Goal: Task Accomplishment & Management: Use online tool/utility

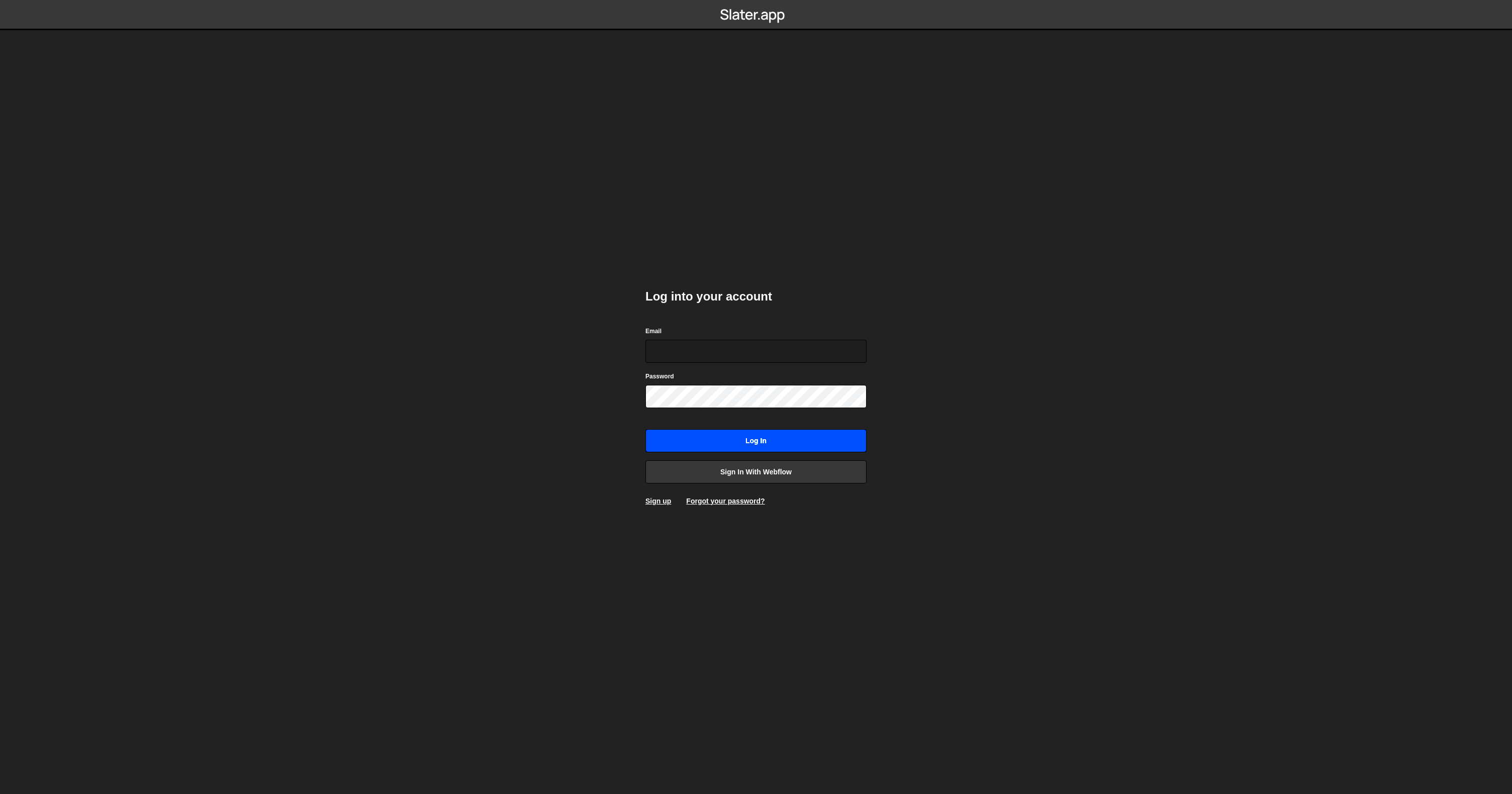
type input "moritz@seiter.design"
click at [743, 432] on input "Log in" at bounding box center [756, 440] width 221 height 23
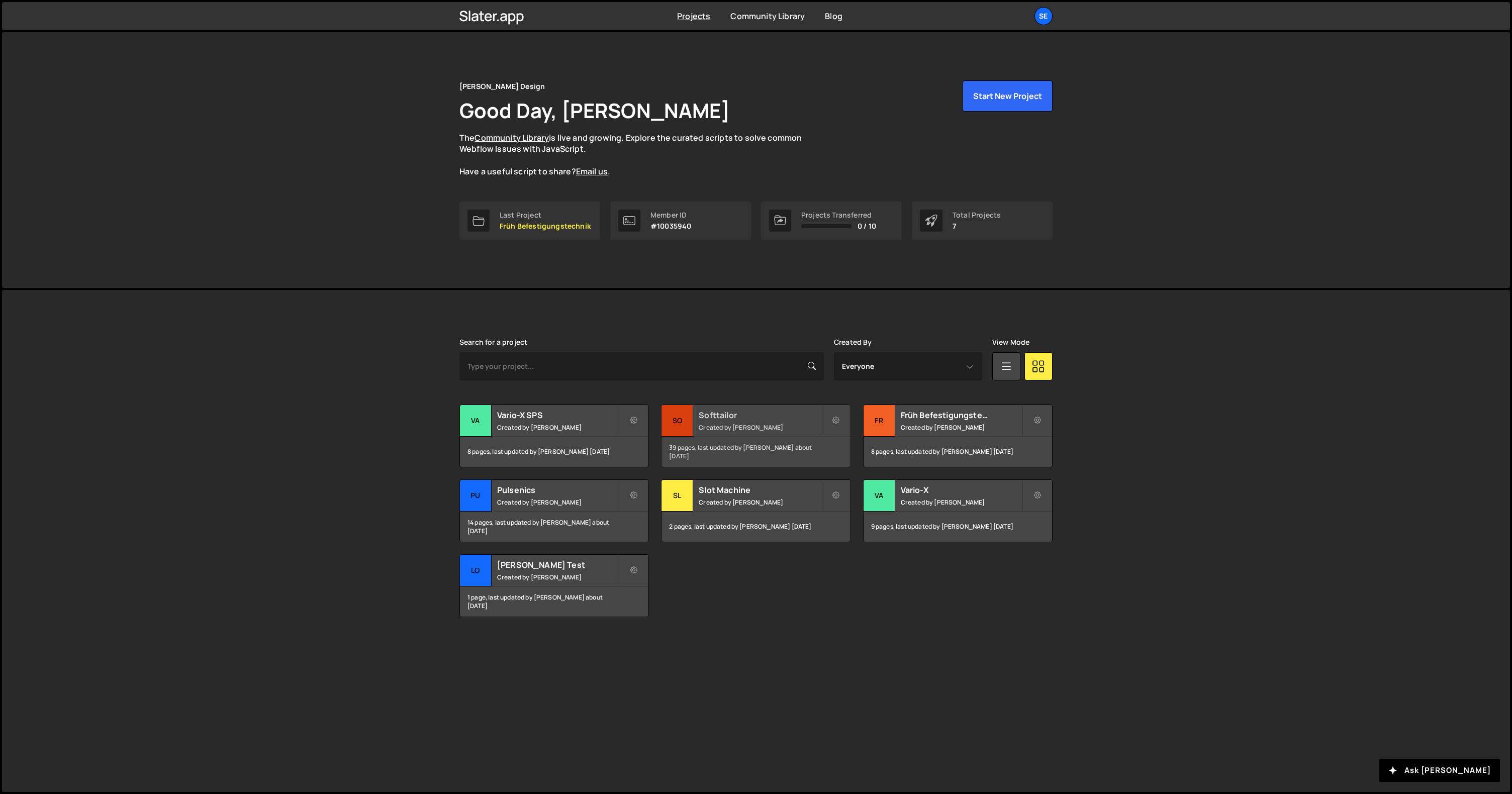
click at [679, 416] on div "So" at bounding box center [677, 421] width 32 height 32
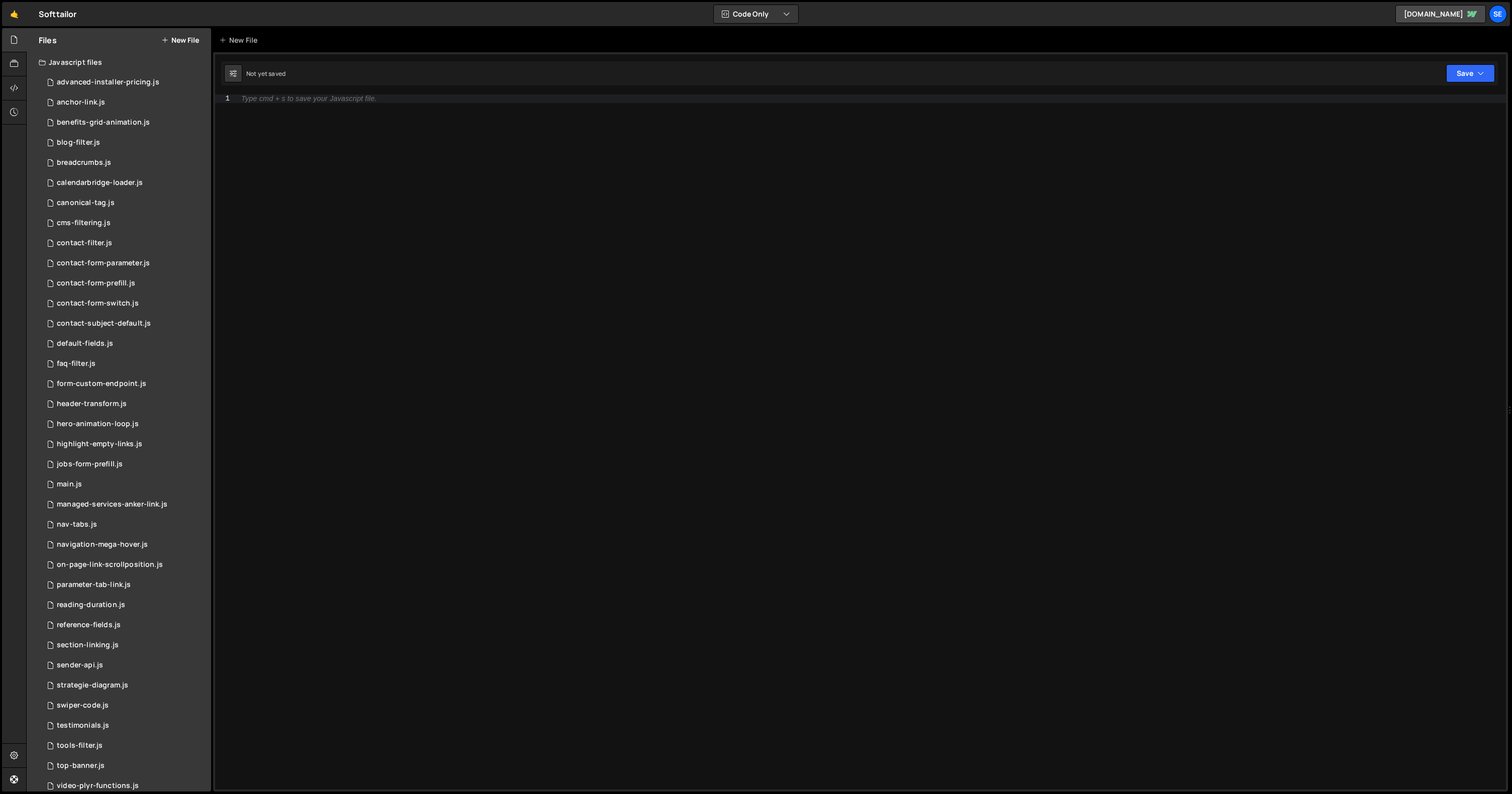
click at [184, 40] on button "New File" at bounding box center [180, 40] width 38 height 8
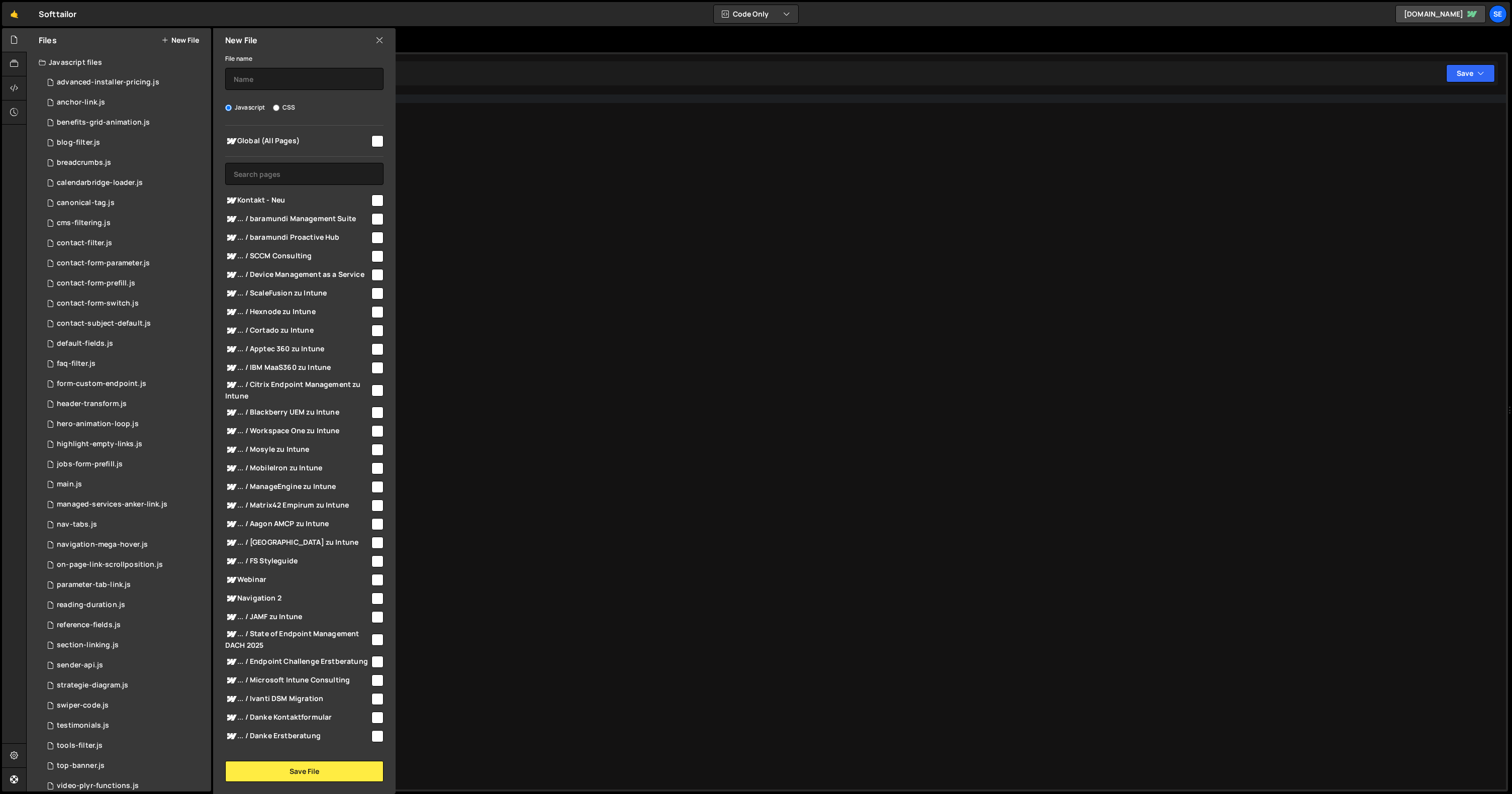
click at [279, 90] on div "File name Javascript CSS Global (All Pages) Save File" at bounding box center [304, 417] width 183 height 729
click at [279, 80] on input "text" at bounding box center [305, 79] width 158 height 22
type input "contact-tabs"
click at [374, 197] on input "checkbox" at bounding box center [377, 200] width 12 height 12
checkbox input "true"
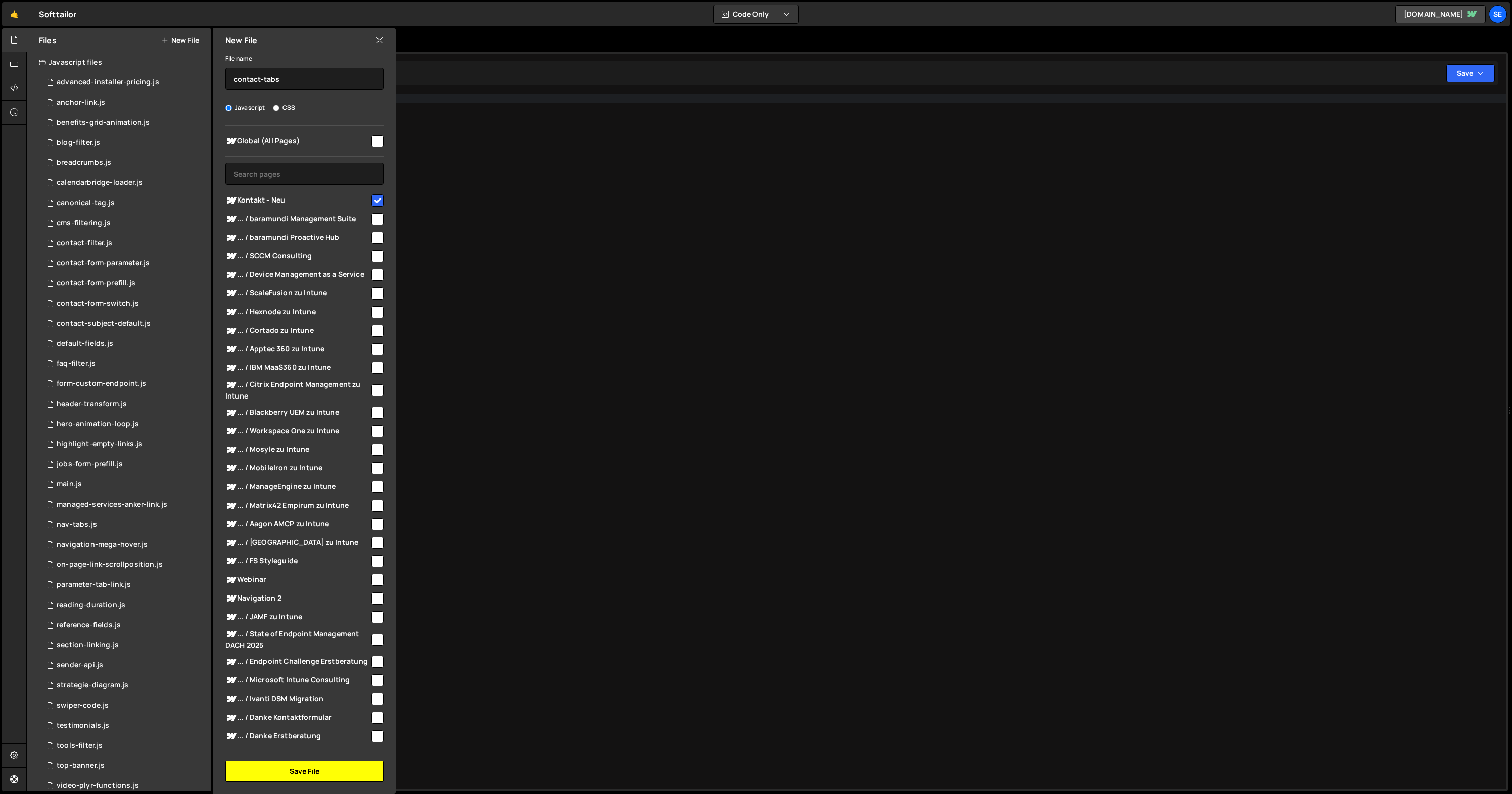
click at [313, 770] on button "Save File" at bounding box center [305, 772] width 158 height 21
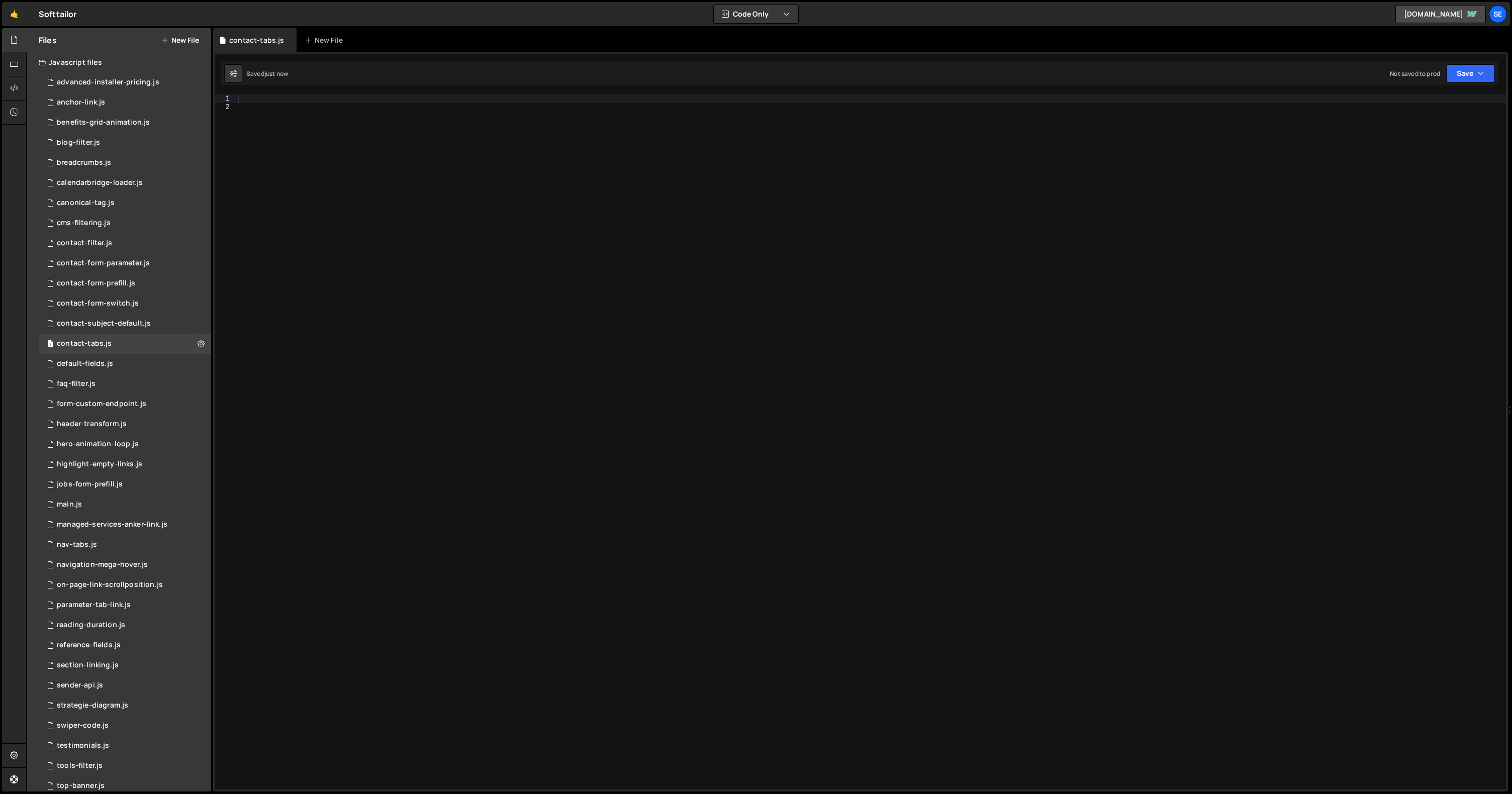
click at [276, 148] on div at bounding box center [870, 450] width 1270 height 712
paste textarea "</script>"
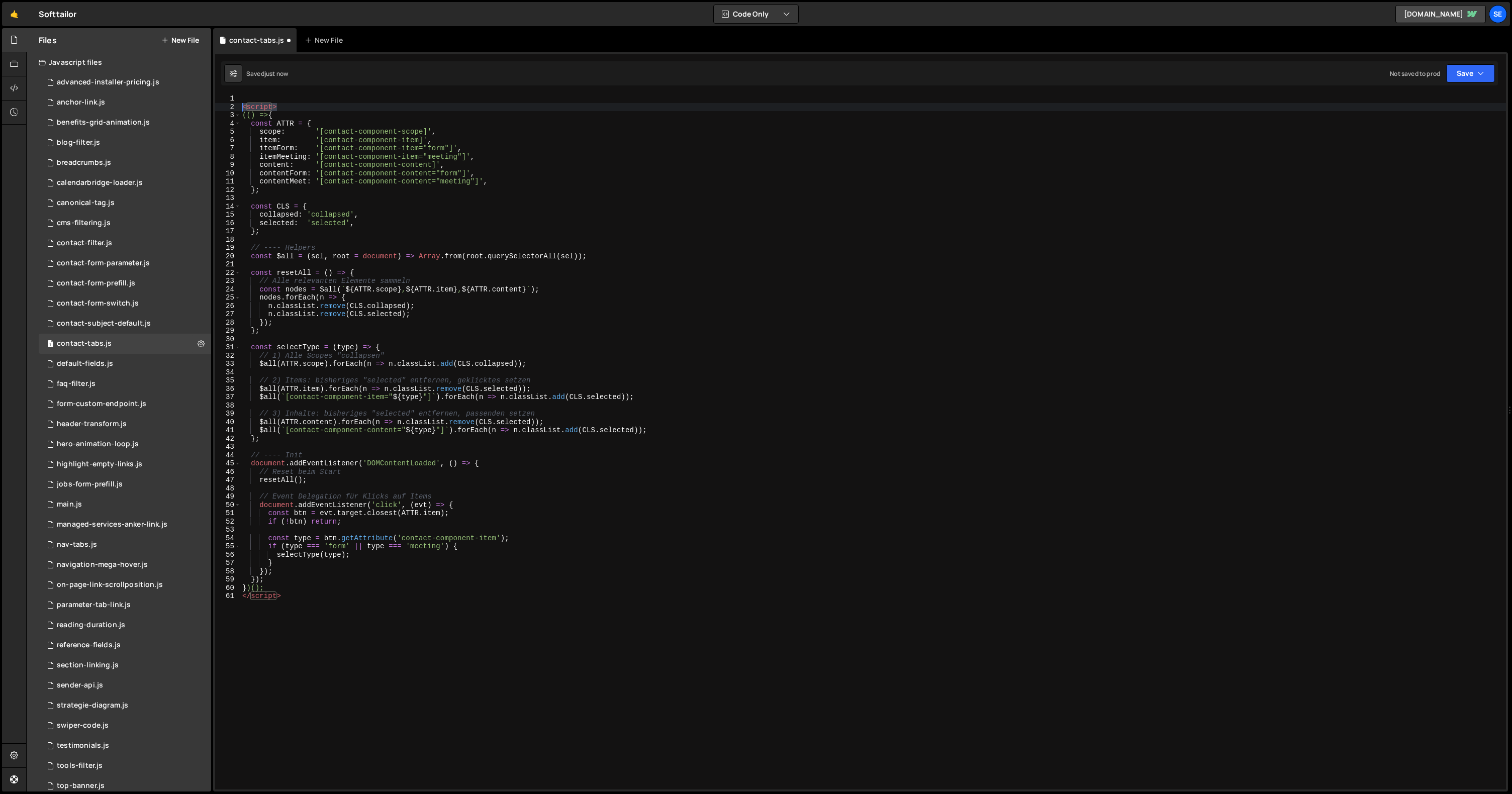
drag, startPoint x: 285, startPoint y: 107, endPoint x: 228, endPoint y: 104, distance: 57.1
click at [228, 104] on div "</script> 1 2 3 4 5 6 7 8 9 10 11 12 13 14 15 16 17 18 19 20 21 22 23 24 25 26 …" at bounding box center [860, 442] width 1291 height 695
type textarea "<script>"
drag, startPoint x: 283, startPoint y: 596, endPoint x: 234, endPoint y: 597, distance: 49.0
click at [234, 597] on div "1 2 3 4 5 6 7 8 9 10 11 12 13 14 15 16 17 18 19 20 21 22 23 24 25 26 27 28 29 3…" at bounding box center [860, 442] width 1291 height 695
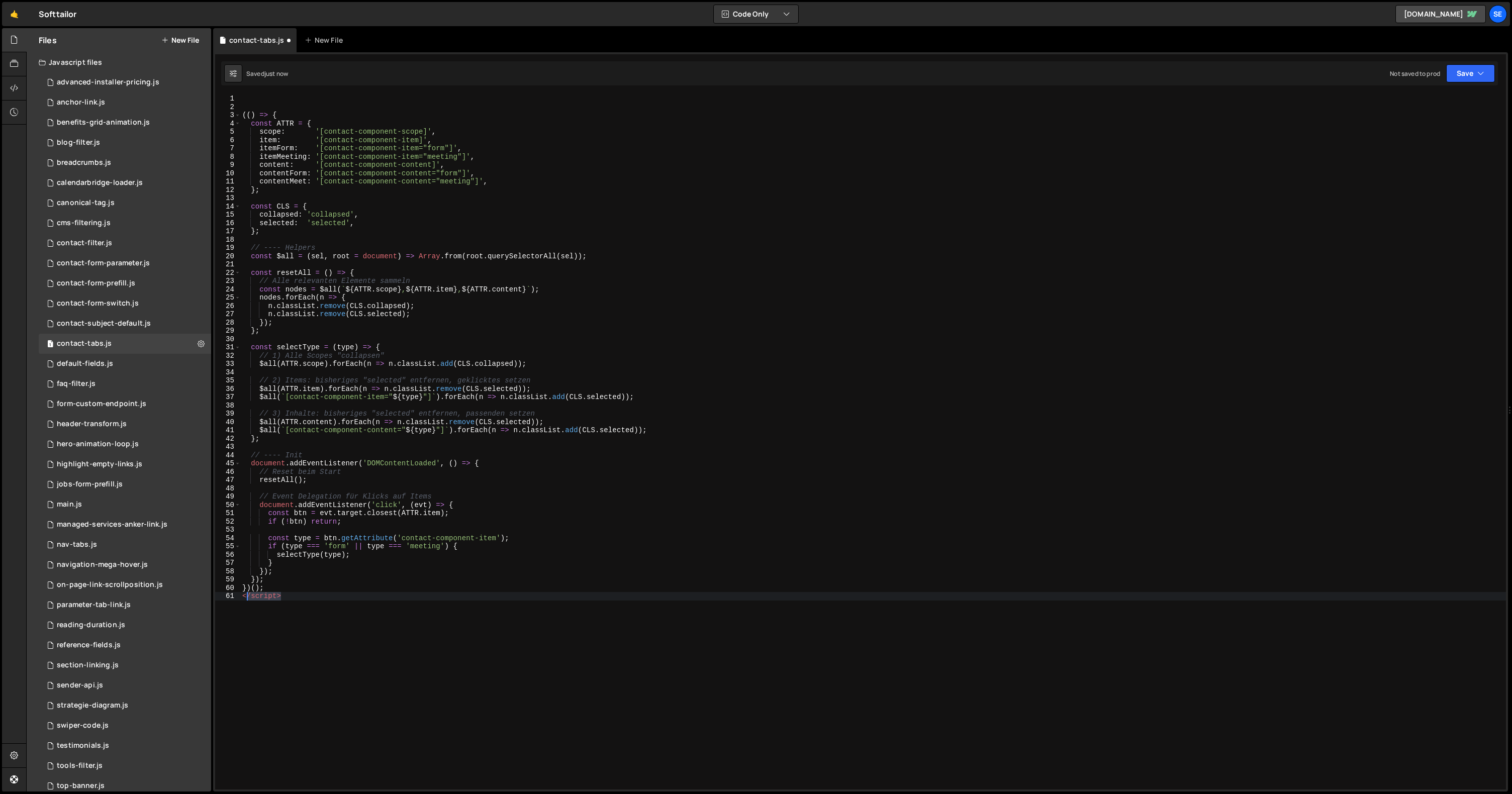
type textarea "</script>"
click at [1474, 73] on button "Save" at bounding box center [1470, 73] width 49 height 18
click at [1445, 106] on div "12 seconds ago" at bounding box center [1423, 109] width 44 height 9
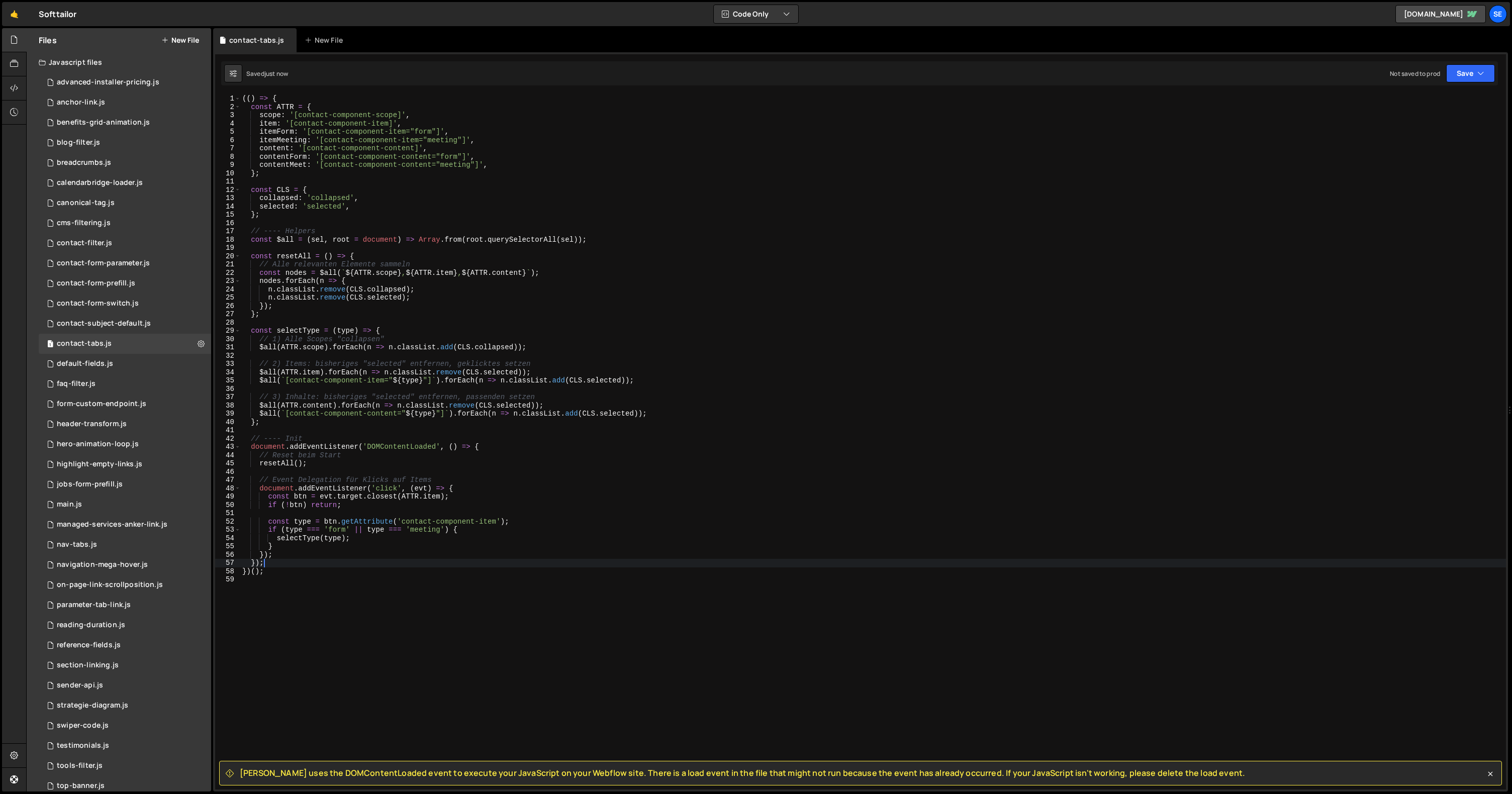
click at [278, 562] on div "(( ) => { const ATTR = { scope : '[contact-component-scope]' , item : '[contact…" at bounding box center [873, 450] width 1265 height 712
click at [488, 446] on div "(( ) => { const ATTR = { scope : '[contact-component-scope]' , item : '[contact…" at bounding box center [873, 450] width 1265 height 712
type textarea "document.addEventListener('DOMContentLoaded', () => {"
drag, startPoint x: 491, startPoint y: 446, endPoint x: 252, endPoint y: 450, distance: 239.0
click at [252, 450] on div "(( ) => { const ATTR = { scope : '[contact-component-scope]' , item : '[contact…" at bounding box center [873, 450] width 1265 height 712
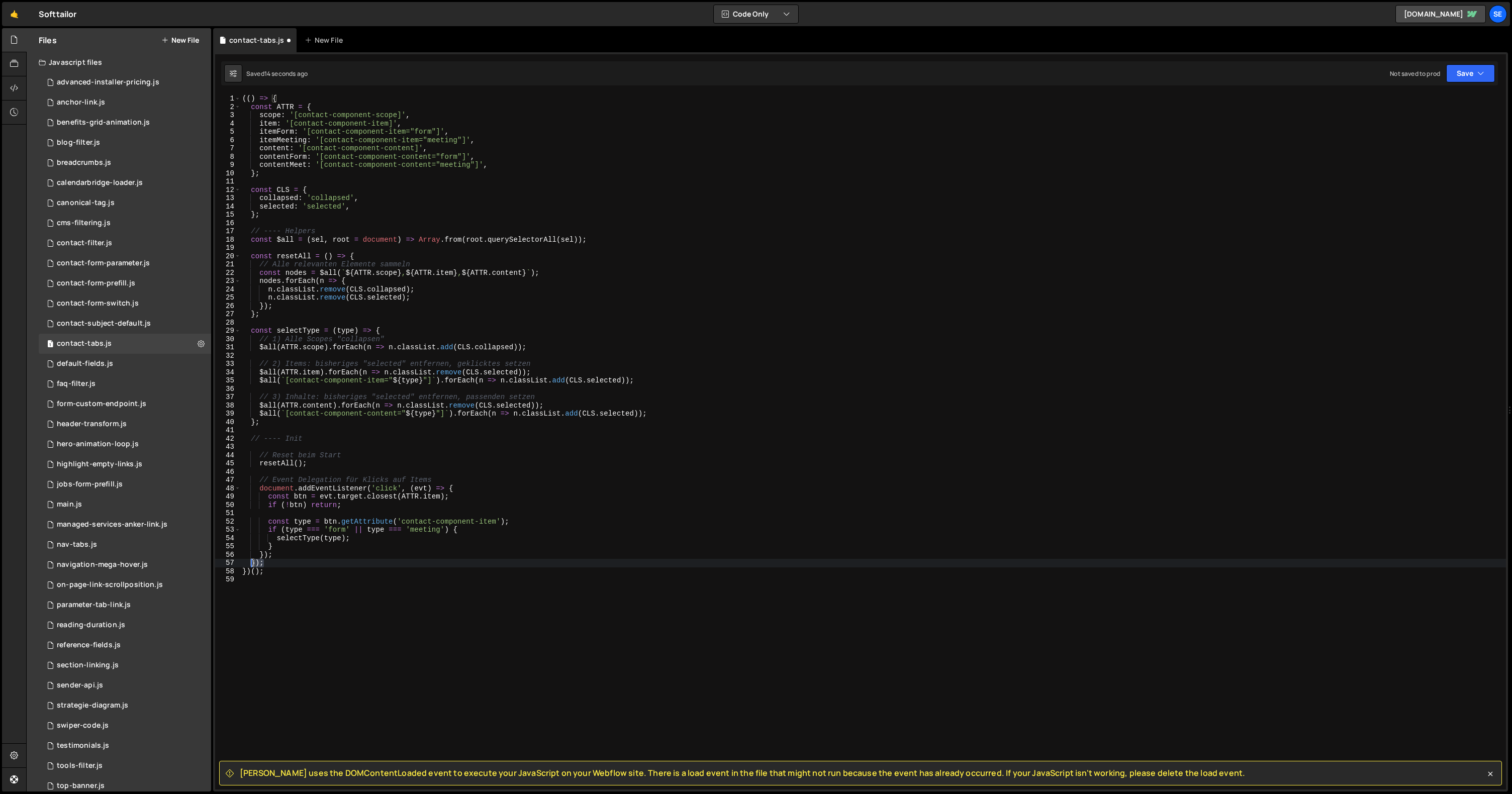
drag, startPoint x: 268, startPoint y: 563, endPoint x: 251, endPoint y: 563, distance: 17.0
click at [251, 563] on div "(( ) => { const ATTR = { scope : '[contact-component-scope]' , item : '[contact…" at bounding box center [873, 450] width 1265 height 712
type textarea "});"
drag, startPoint x: 261, startPoint y: 445, endPoint x: 229, endPoint y: 445, distance: 32.0
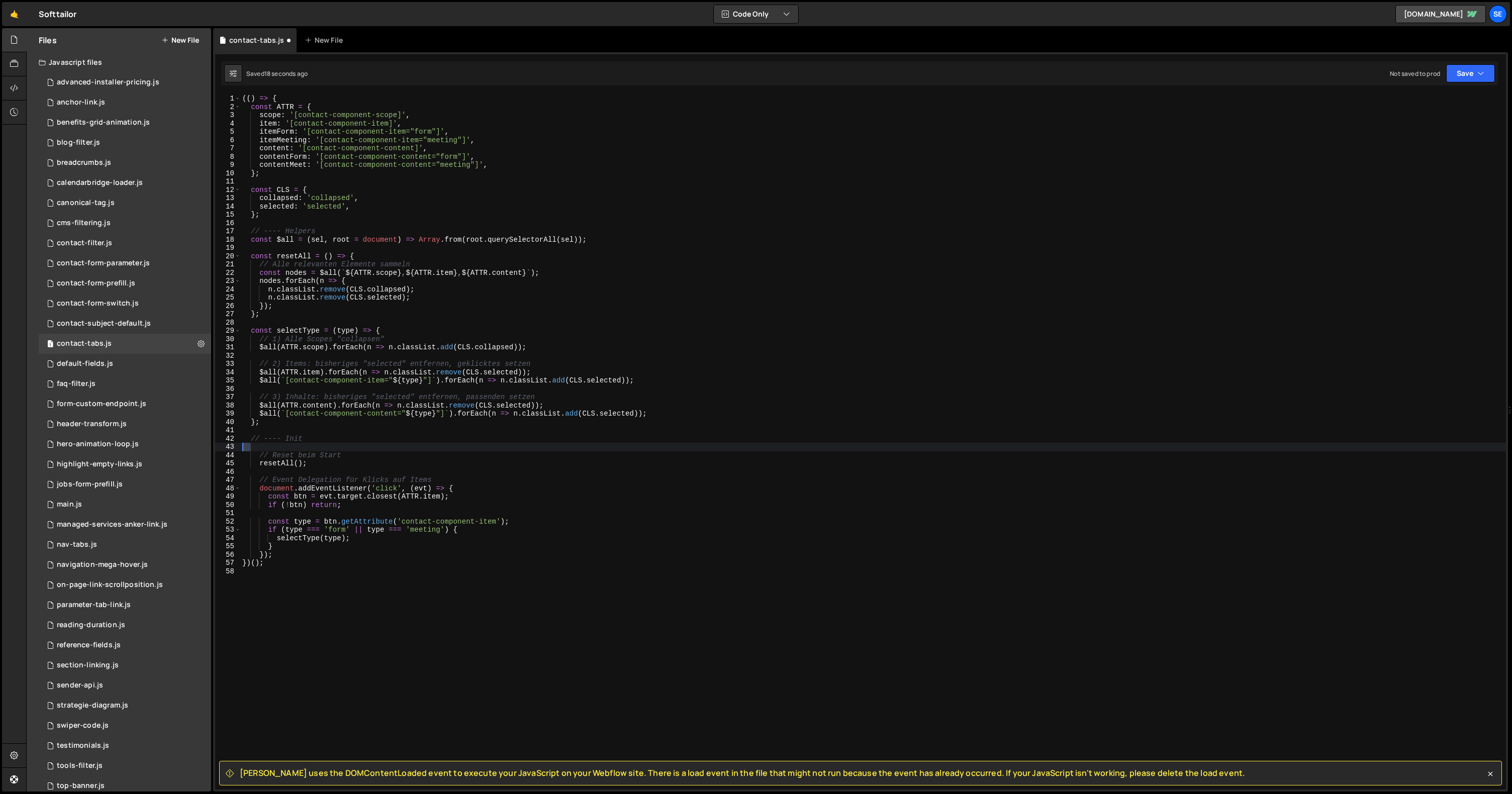
click at [229, 445] on div "}); 1 2 3 4 5 6 7 8 9 10 11 12 13 14 15 16 17 18 19 20 21 22 23 24 25 26 27 28 …" at bounding box center [860, 442] width 1291 height 695
click at [281, 556] on div "(( ) => { const ATTR = { scope : '[contact-component-scope]' , item : '[contact…" at bounding box center [873, 450] width 1265 height 712
type textarea "});"
click at [1459, 76] on button "Save" at bounding box center [1470, 73] width 49 height 18
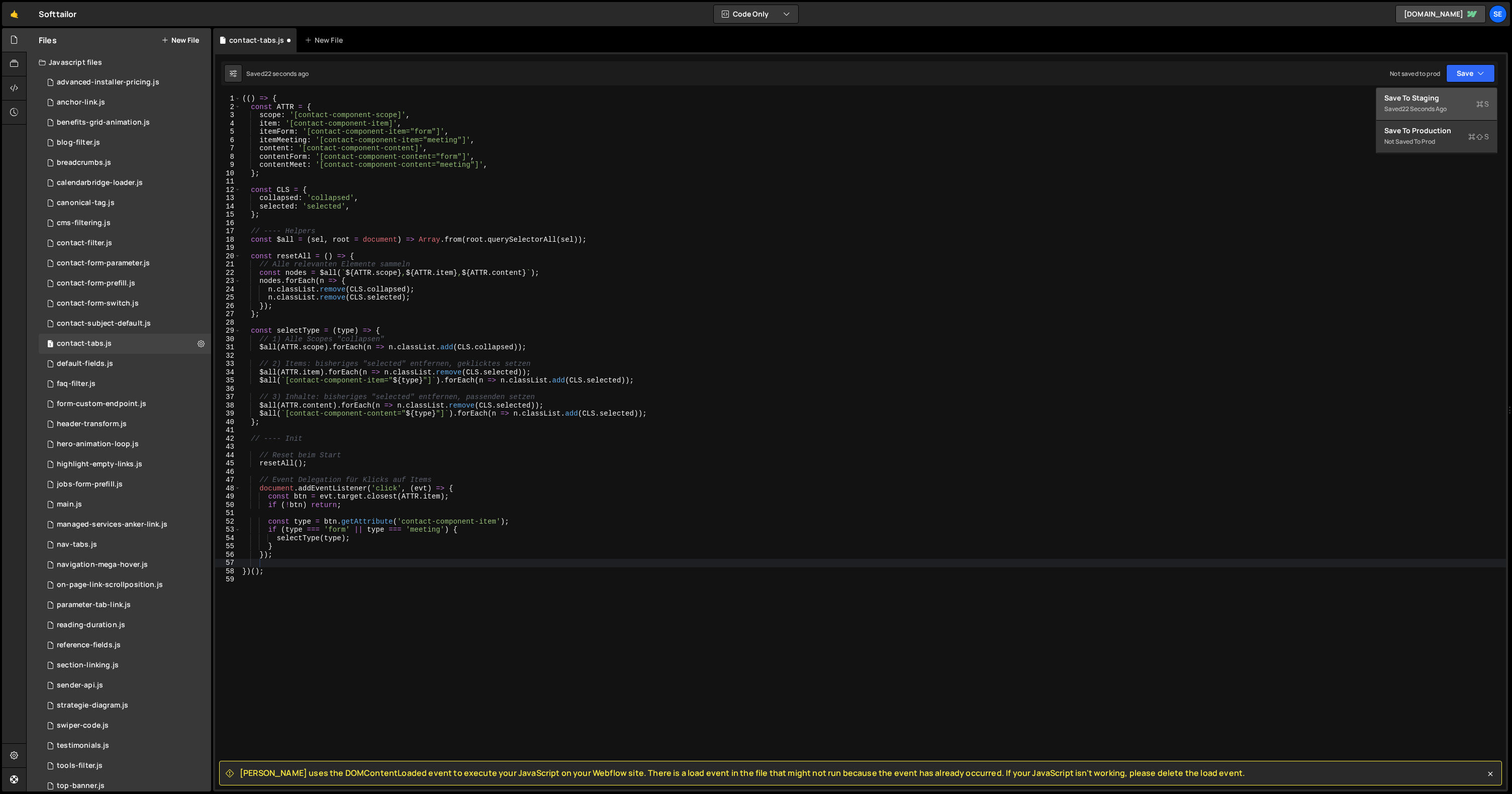
click at [1435, 107] on div "22 seconds ago" at bounding box center [1424, 109] width 45 height 9
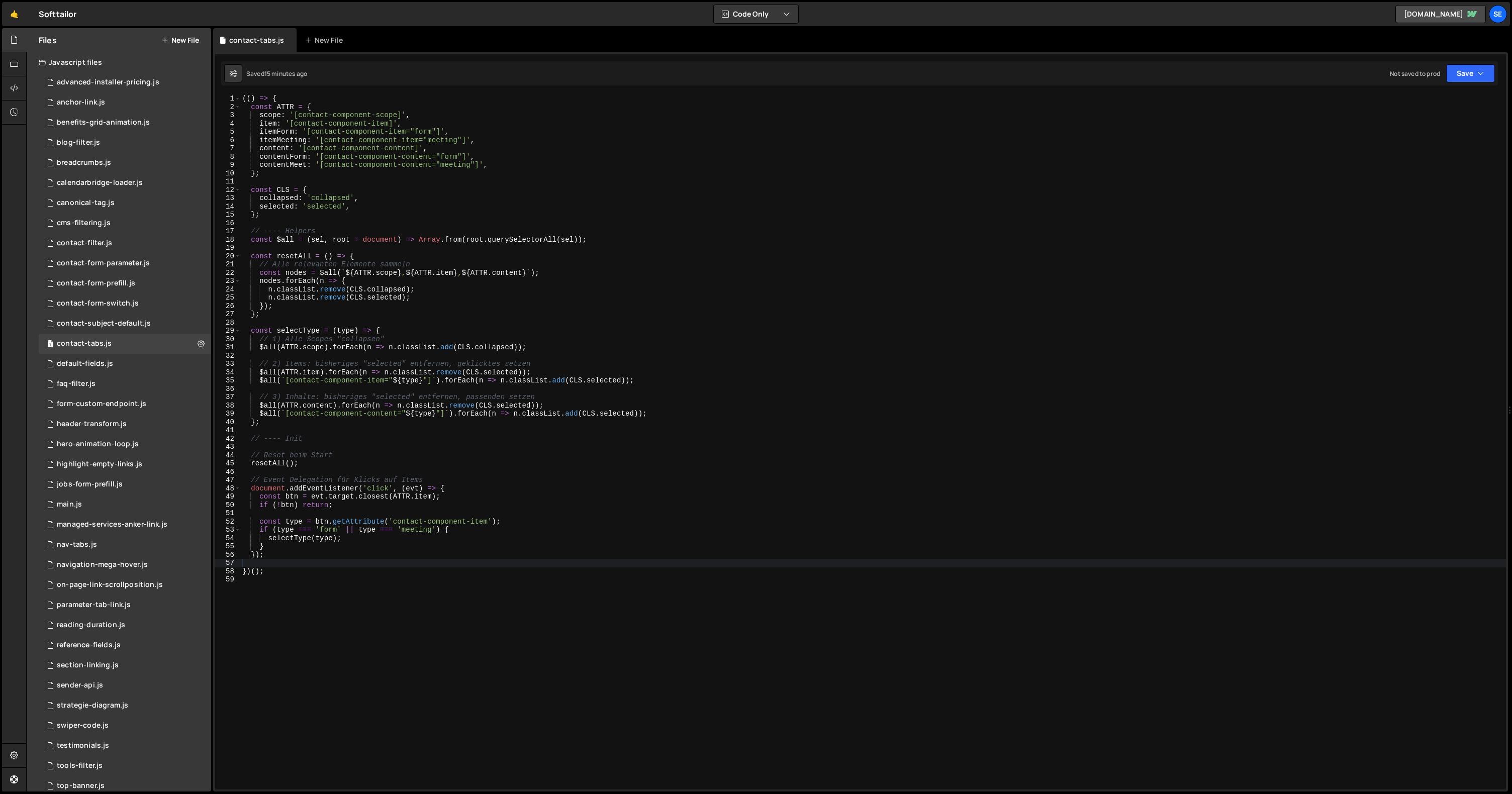
click at [710, 241] on div "(( ) => { const ATTR = { scope : '[contact-component-scope]' , item : '[contact…" at bounding box center [873, 450] width 1265 height 712
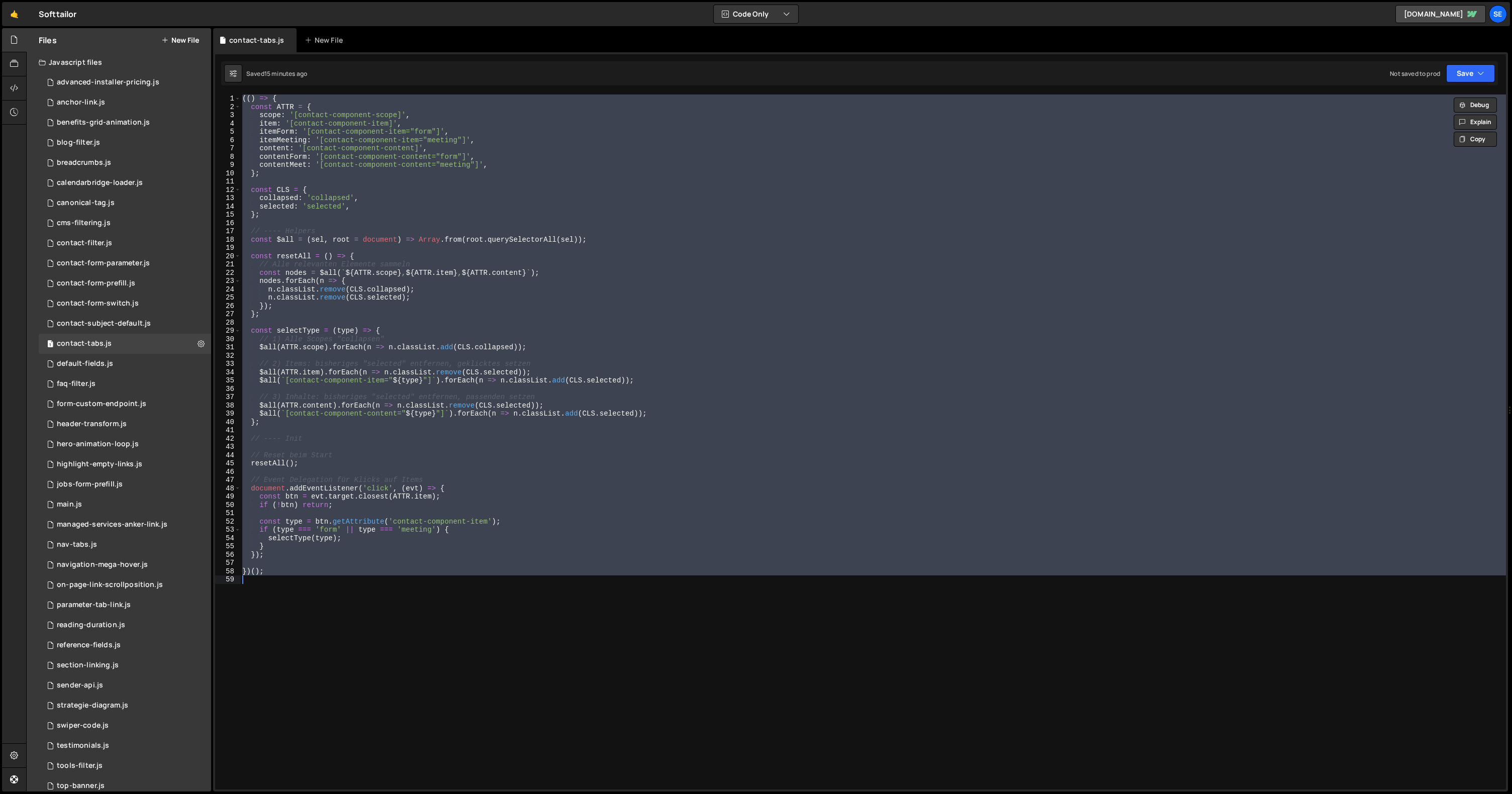
paste textarea "</script>"
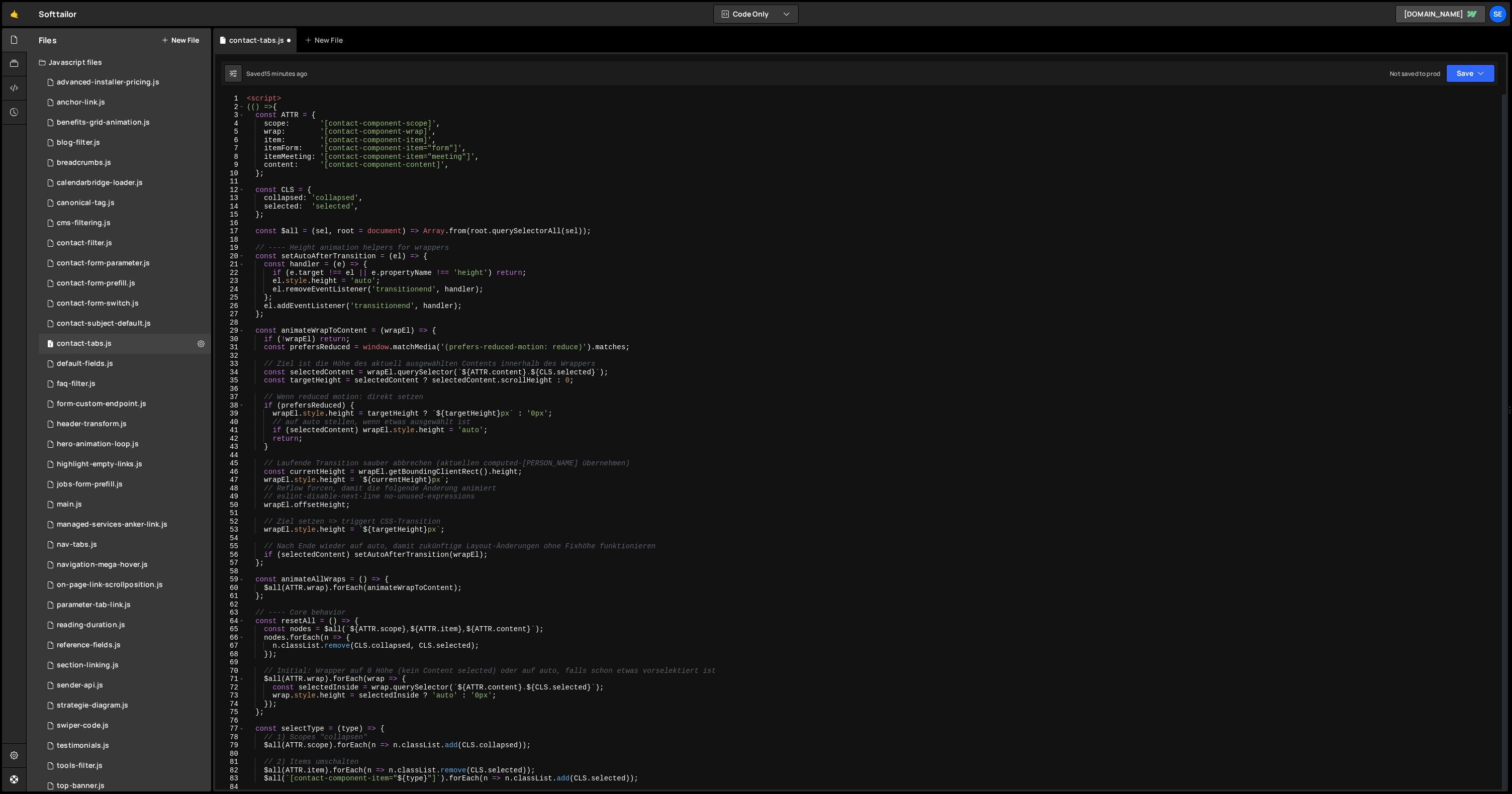
scroll to position [0, 0]
drag, startPoint x: 282, startPoint y: 98, endPoint x: 230, endPoint y: 100, distance: 52.0
click at [230, 100] on div "</script> 1 2 3 4 5 6 7 8 9 10 11 12 13 14 15 16 17 18 19 20 21 22 23 24 25 26 …" at bounding box center [860, 442] width 1291 height 695
type textarea "<script>"
click at [248, 106] on div "(( ) => { const ATTR = { scope : '[contact-component-scope]' , wrap : '[contact…" at bounding box center [873, 450] width 1257 height 712
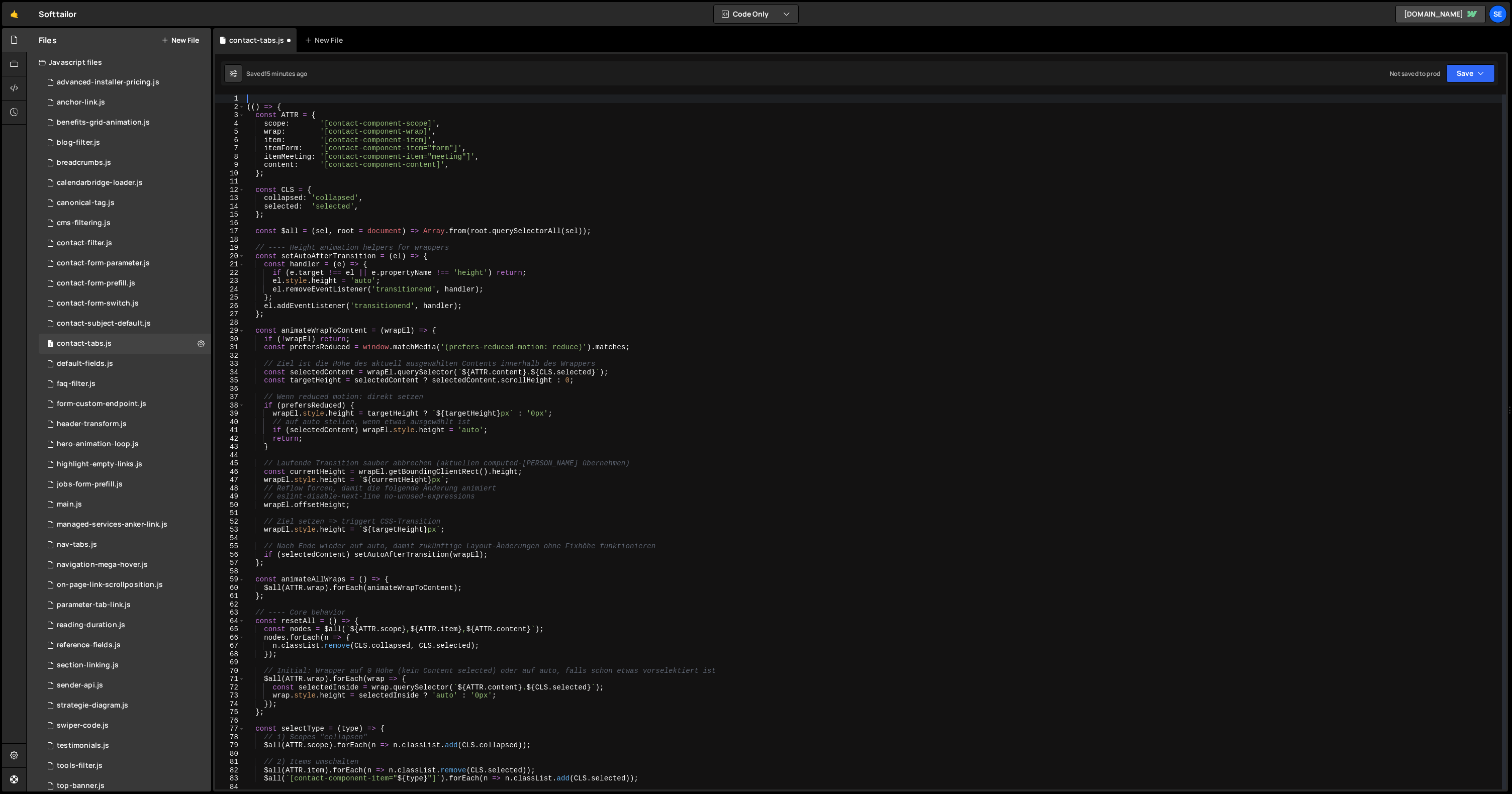
type textarea "(() => {"
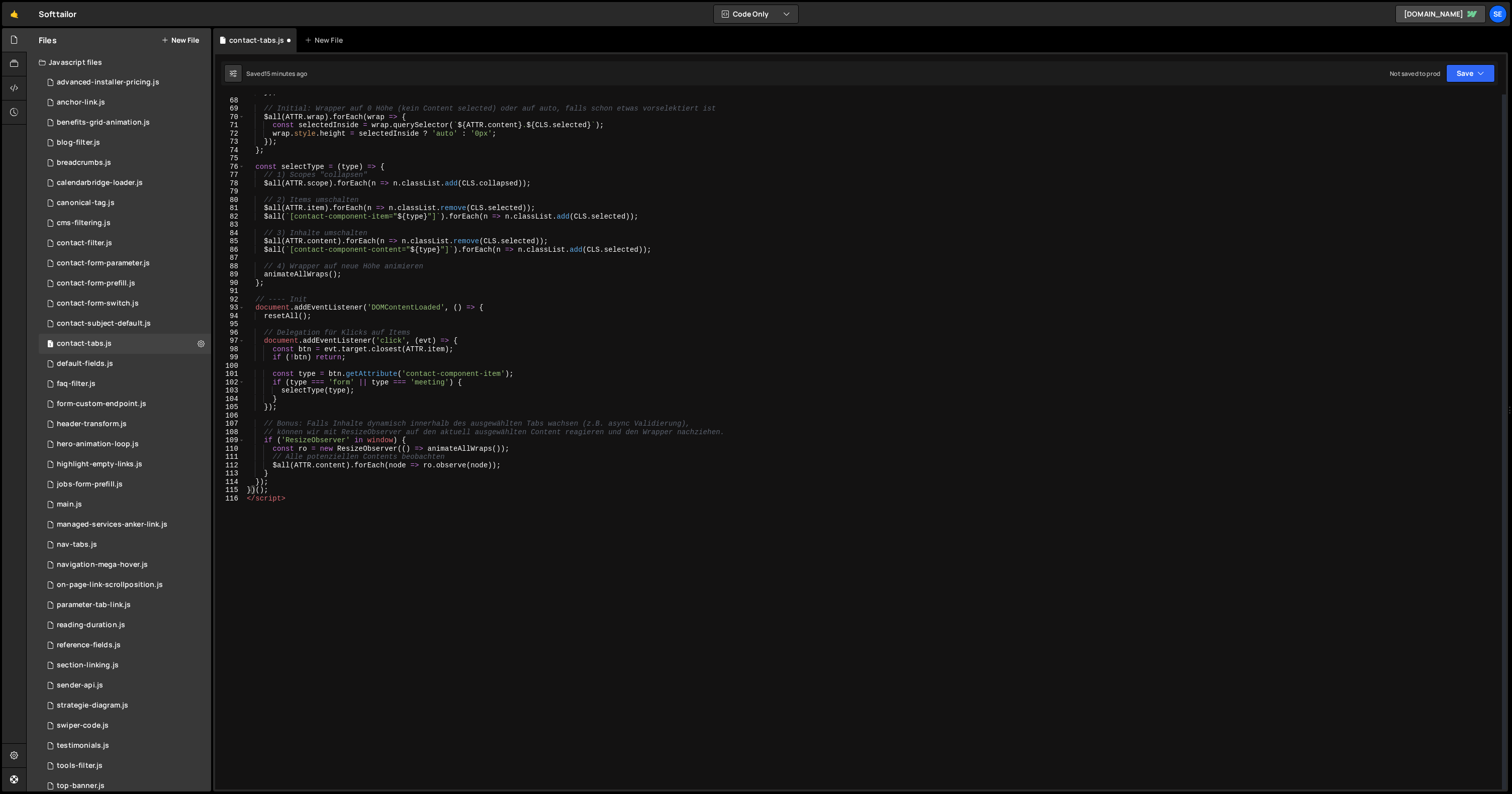
scroll to position [610, 0]
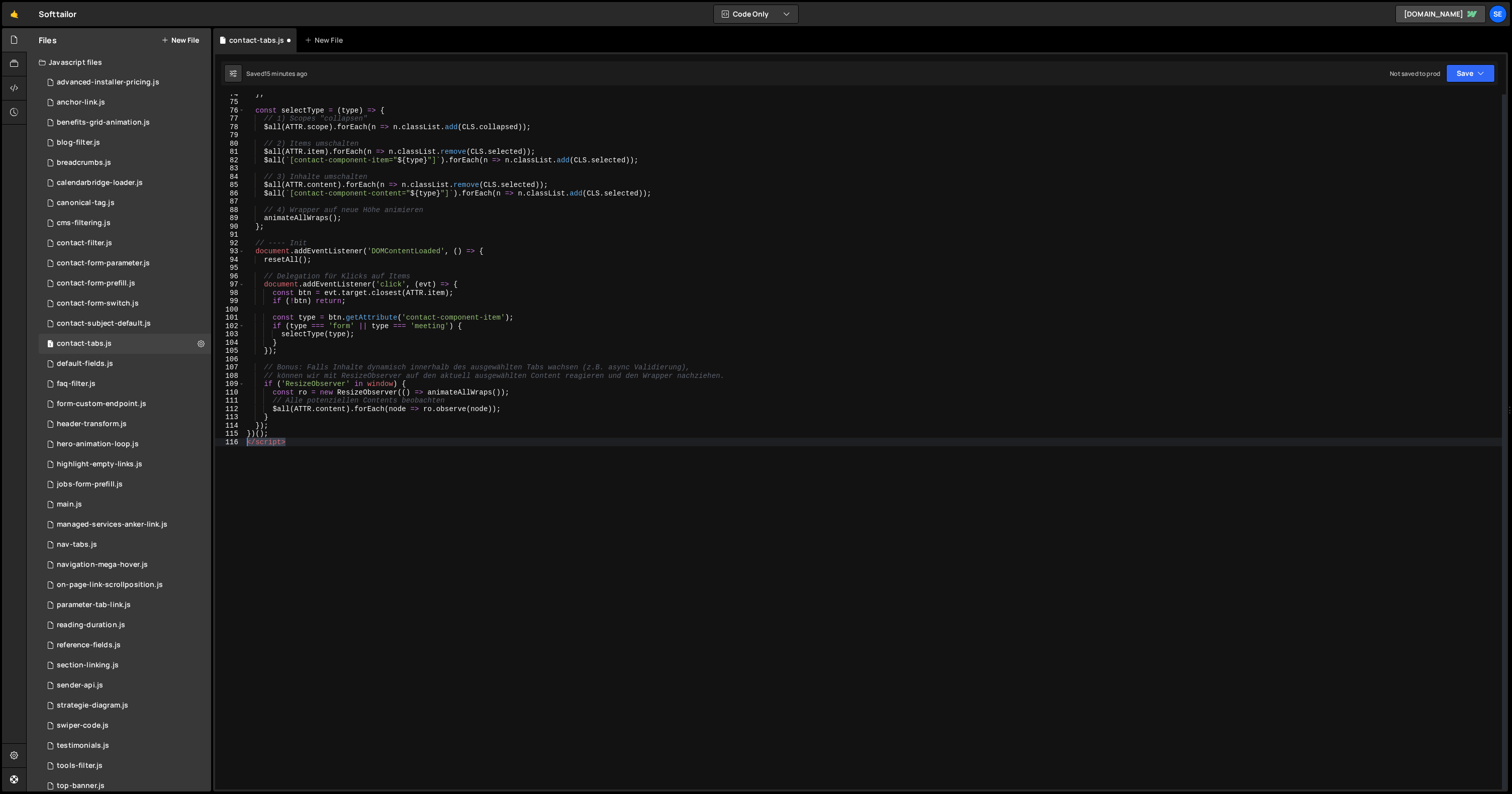
drag, startPoint x: 292, startPoint y: 441, endPoint x: 230, endPoint y: 441, distance: 62.0
click at [230, 441] on div "(() => { 74 75 76 77 78 79 80 81 82 83 84 85 86 87 88 89 90 91 92 93 94 95 96 9…" at bounding box center [860, 442] width 1291 height 695
type textarea "</script>"
click at [491, 251] on div "} ; const selectType = ( type ) => { // 1) Scopes "collapsen" $all ( ATTR . sco…" at bounding box center [873, 445] width 1257 height 712
type textarea "document.addEventListener('DOMContentLoaded', () => {"
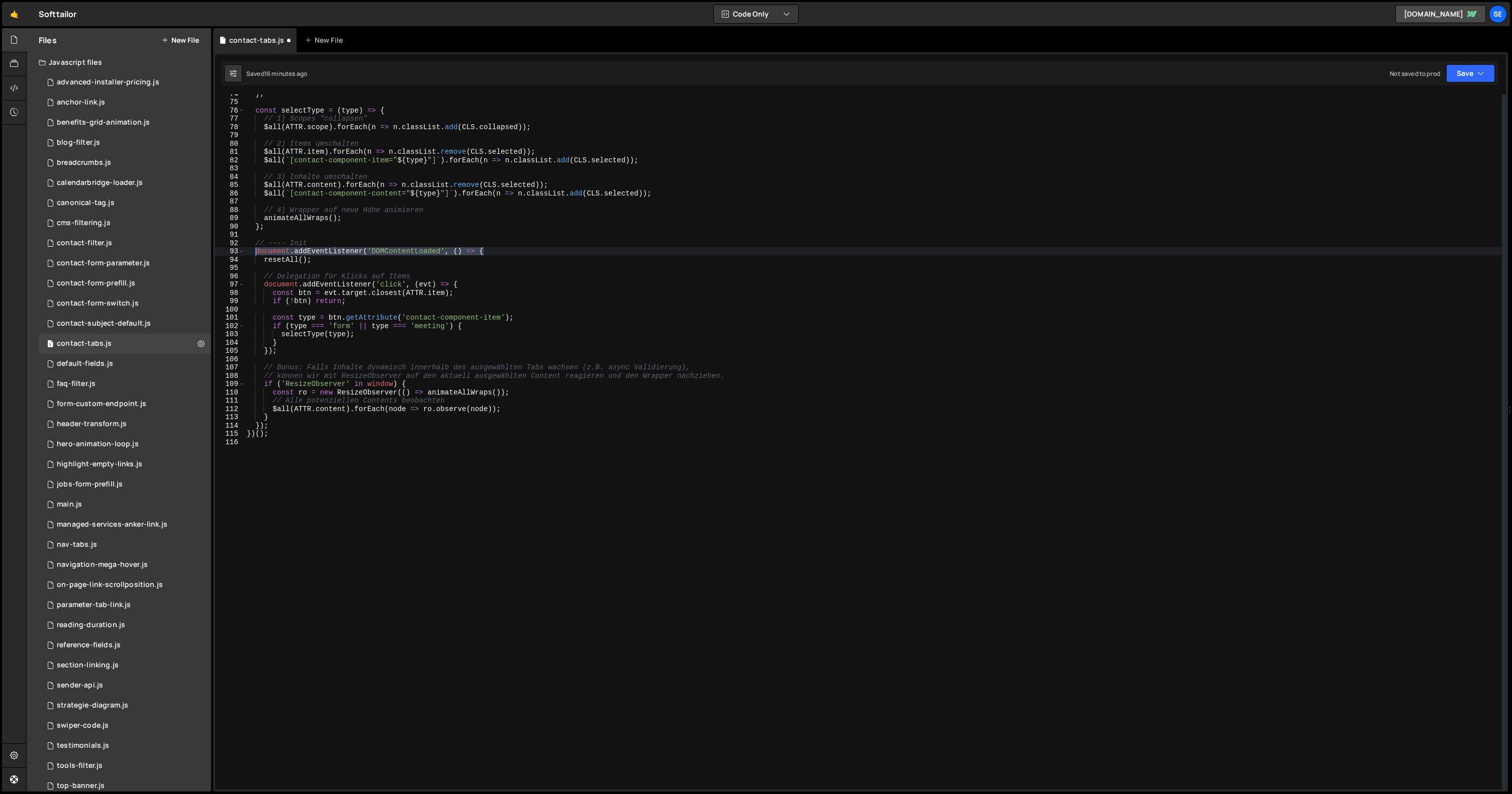
drag, startPoint x: 491, startPoint y: 251, endPoint x: 256, endPoint y: 250, distance: 235.0
click at [256, 250] on div "} ; const selectType = ( type ) => { // 1) Scopes "collapsen" $all ( ATTR . sco…" at bounding box center [873, 445] width 1257 height 712
drag, startPoint x: 269, startPoint y: 427, endPoint x: 254, endPoint y: 426, distance: 15.0
click at [254, 426] on div "} ; const selectType = ( type ) => { // 1) Scopes "collapsen" $all ( ATTR . sco…" at bounding box center [873, 445] width 1257 height 712
type textarea "});"
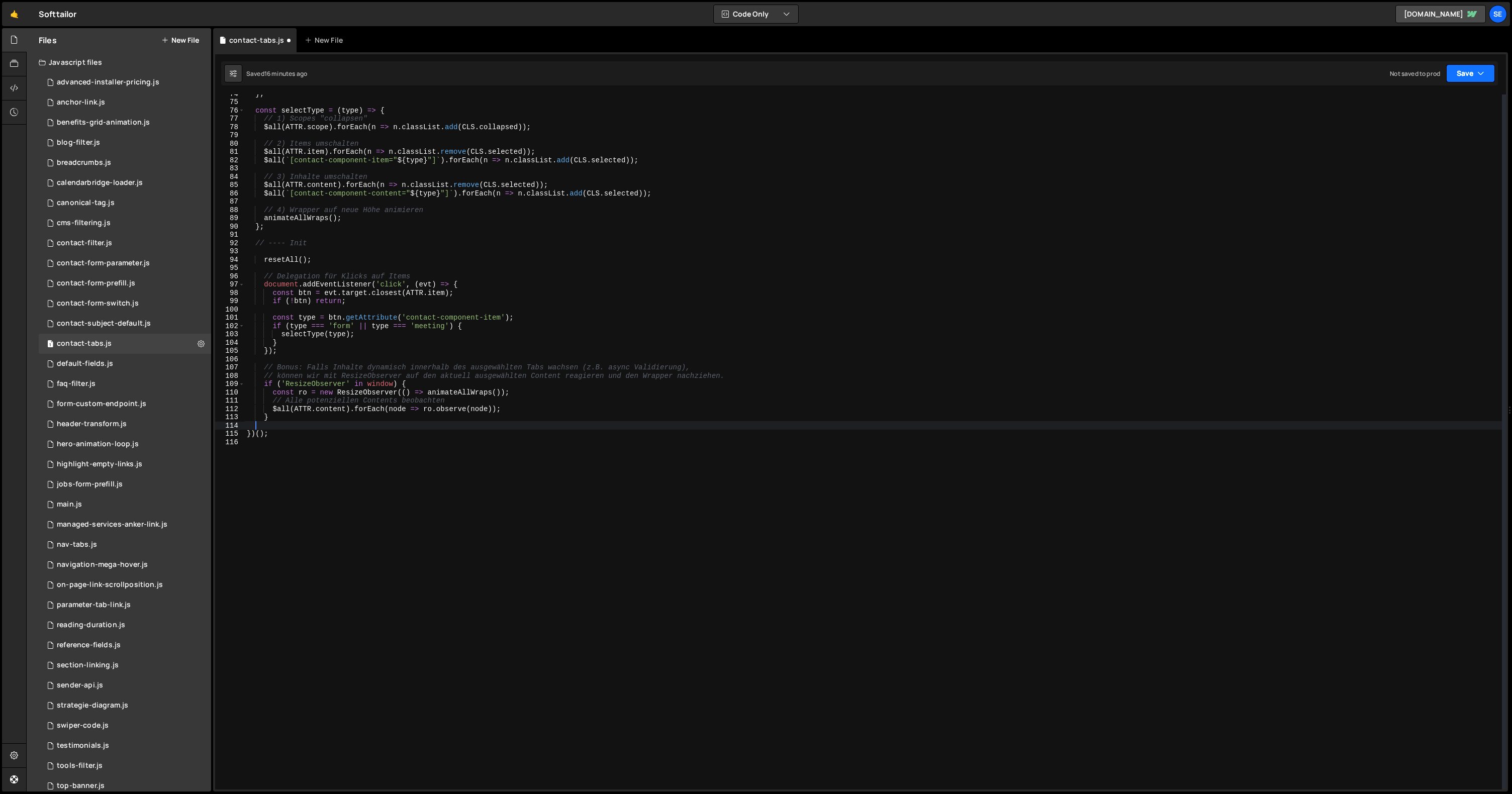
click at [1477, 71] on icon "button" at bounding box center [1481, 73] width 7 height 10
click at [1410, 109] on div "16 minutes ago" at bounding box center [1422, 109] width 42 height 9
click at [622, 261] on div "} ; const selectType = ( type ) => { // 1) Scopes "collapsen" $all ( ATTR . sco…" at bounding box center [873, 445] width 1257 height 712
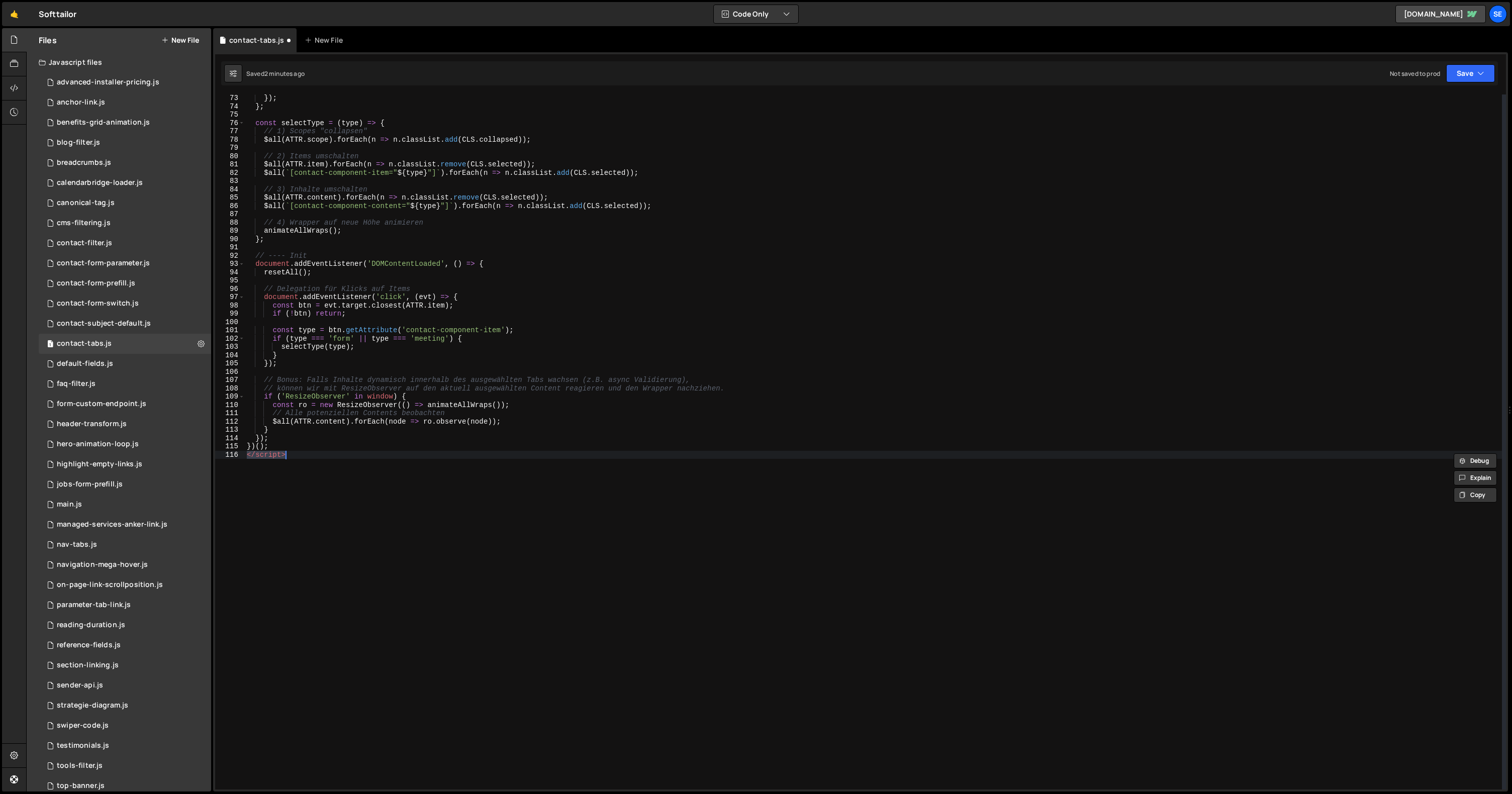
scroll to position [0, 0]
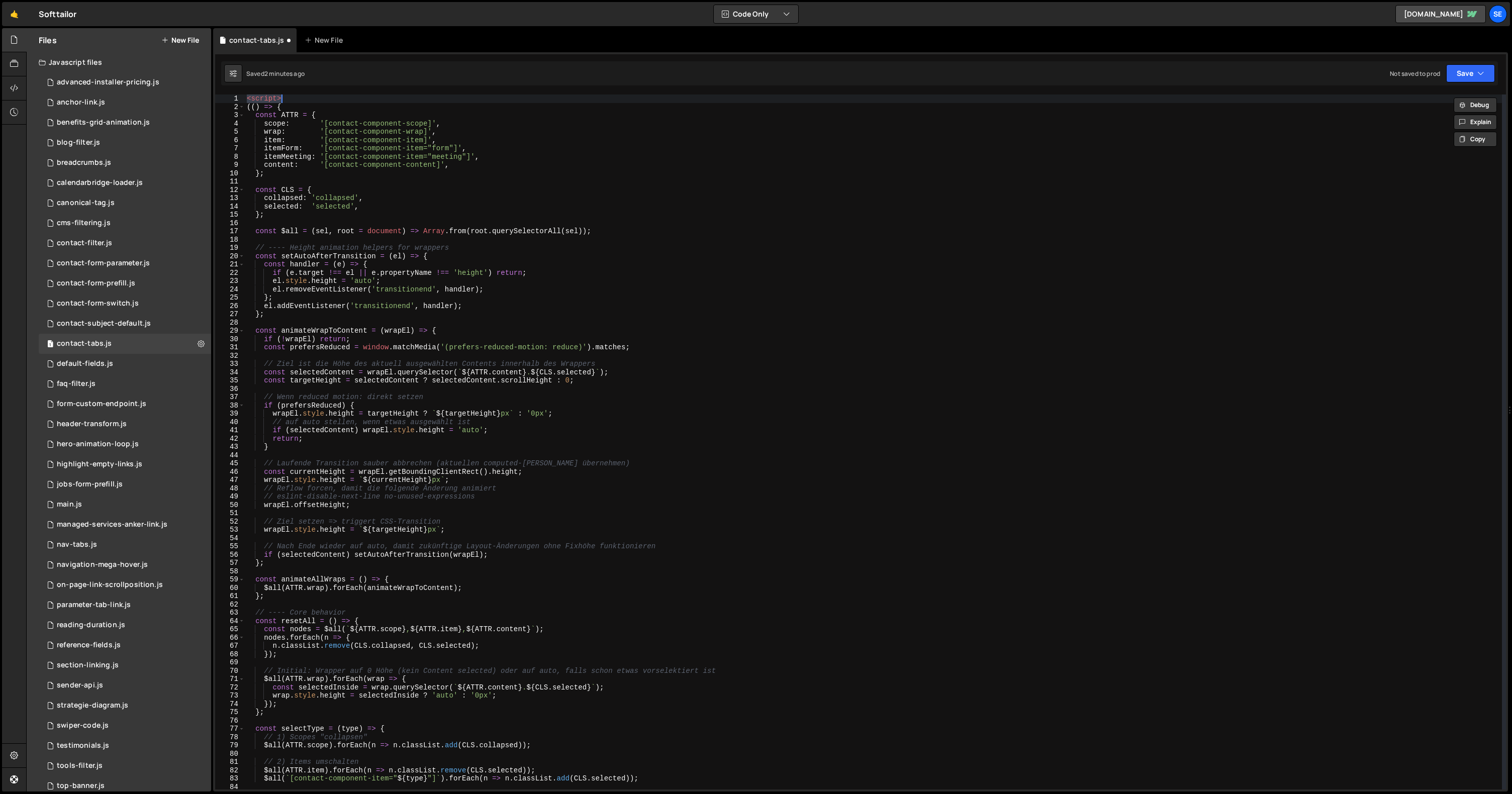
type textarea "})();"
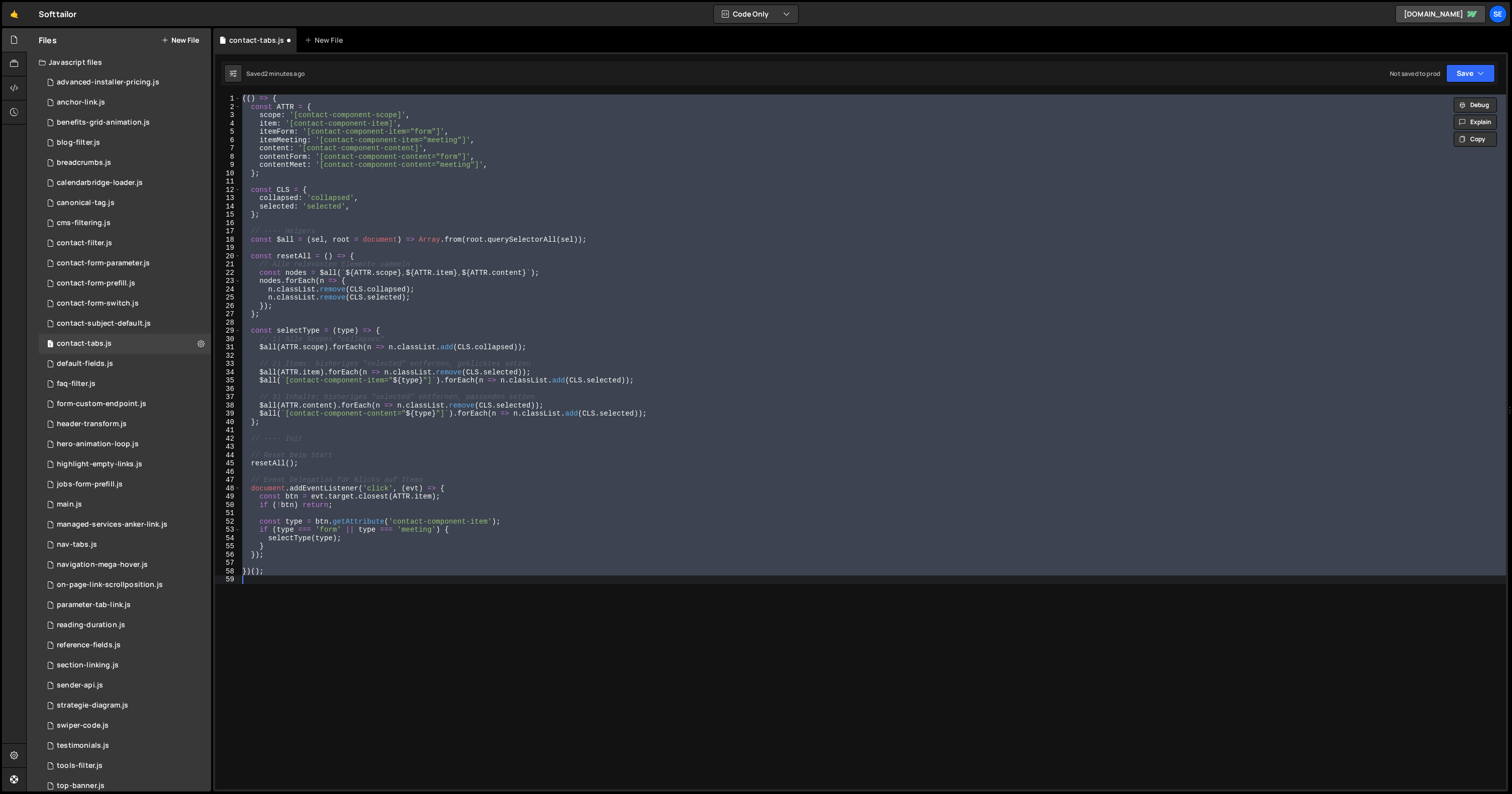
click at [1487, 64] on div "Saved 2 minutes ago Not saved to prod Upgrade to Edit Save Save to Staging S Sa…" at bounding box center [859, 73] width 1277 height 24
click at [1481, 71] on icon "button" at bounding box center [1481, 73] width 7 height 10
click at [1444, 107] on div "Saved 2 minutes ago" at bounding box center [1436, 109] width 104 height 12
